Goal: Navigation & Orientation: Understand site structure

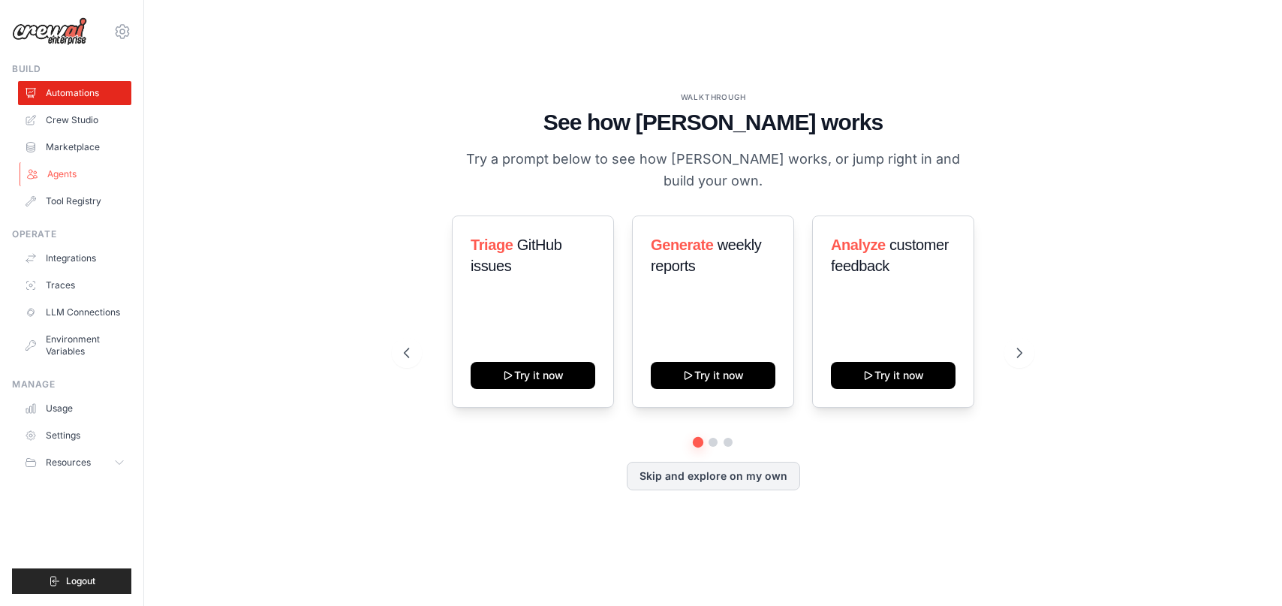
click at [50, 171] on link "Agents" at bounding box center [76, 174] width 113 height 24
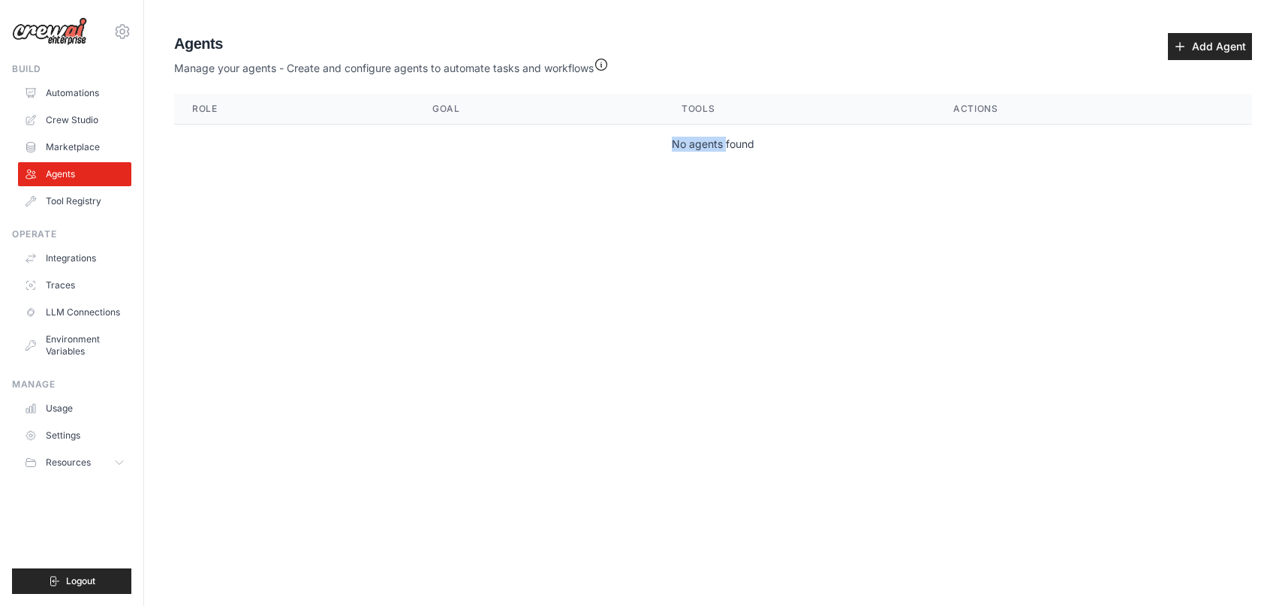
drag, startPoint x: 727, startPoint y: 149, endPoint x: 624, endPoint y: 143, distance: 103.1
click at [624, 143] on td "No agents found" at bounding box center [713, 145] width 1078 height 40
click at [614, 176] on main "Agent Usage Guide To use an agent in your CrewAI project, you can initialize it…" at bounding box center [713, 101] width 1138 height 203
click at [63, 403] on link "Usage" at bounding box center [76, 408] width 113 height 24
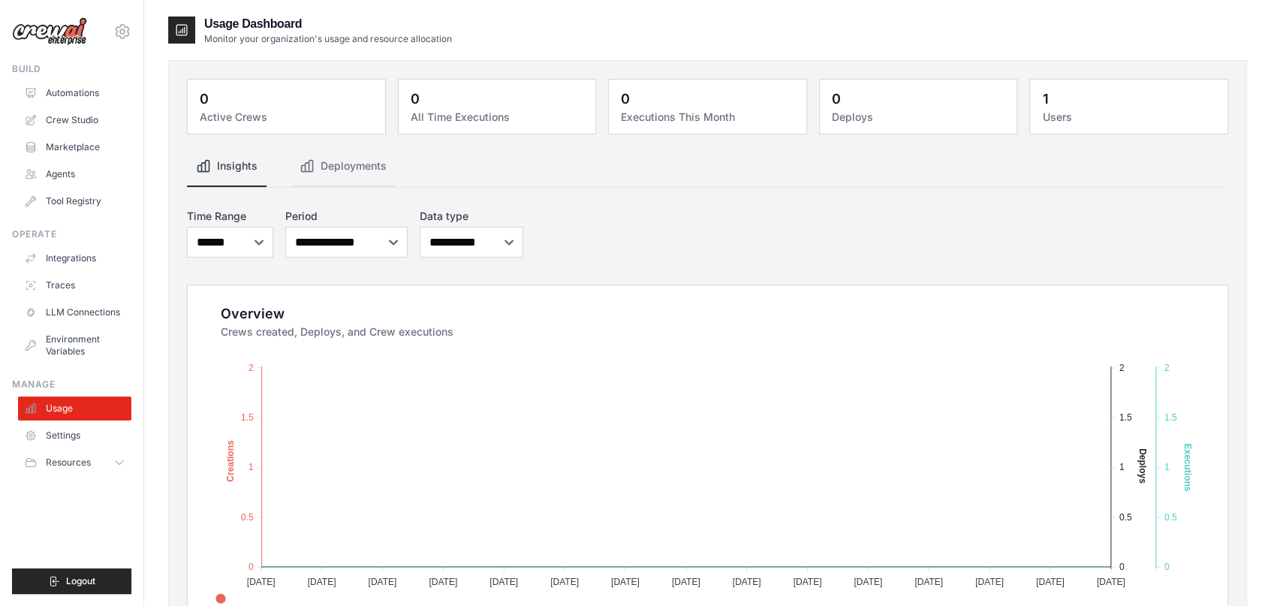
click at [53, 26] on img at bounding box center [49, 31] width 75 height 29
click at [43, 38] on img at bounding box center [49, 31] width 75 height 29
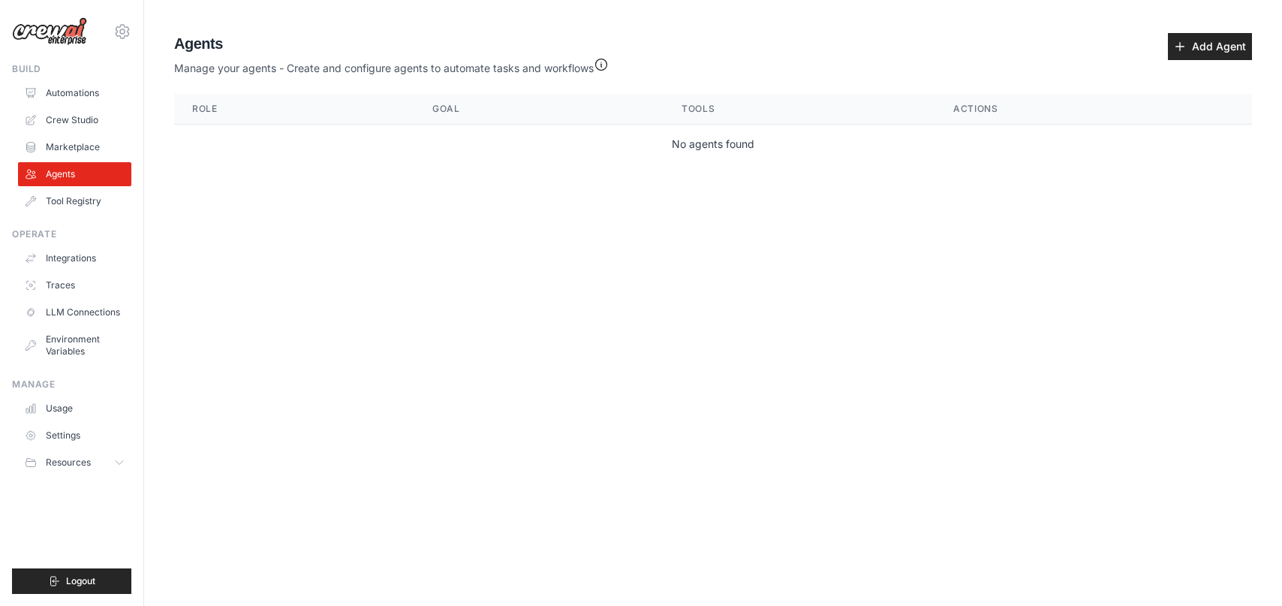
drag, startPoint x: 934, startPoint y: 250, endPoint x: 924, endPoint y: 250, distance: 9.8
